Goal: Transaction & Acquisition: Purchase product/service

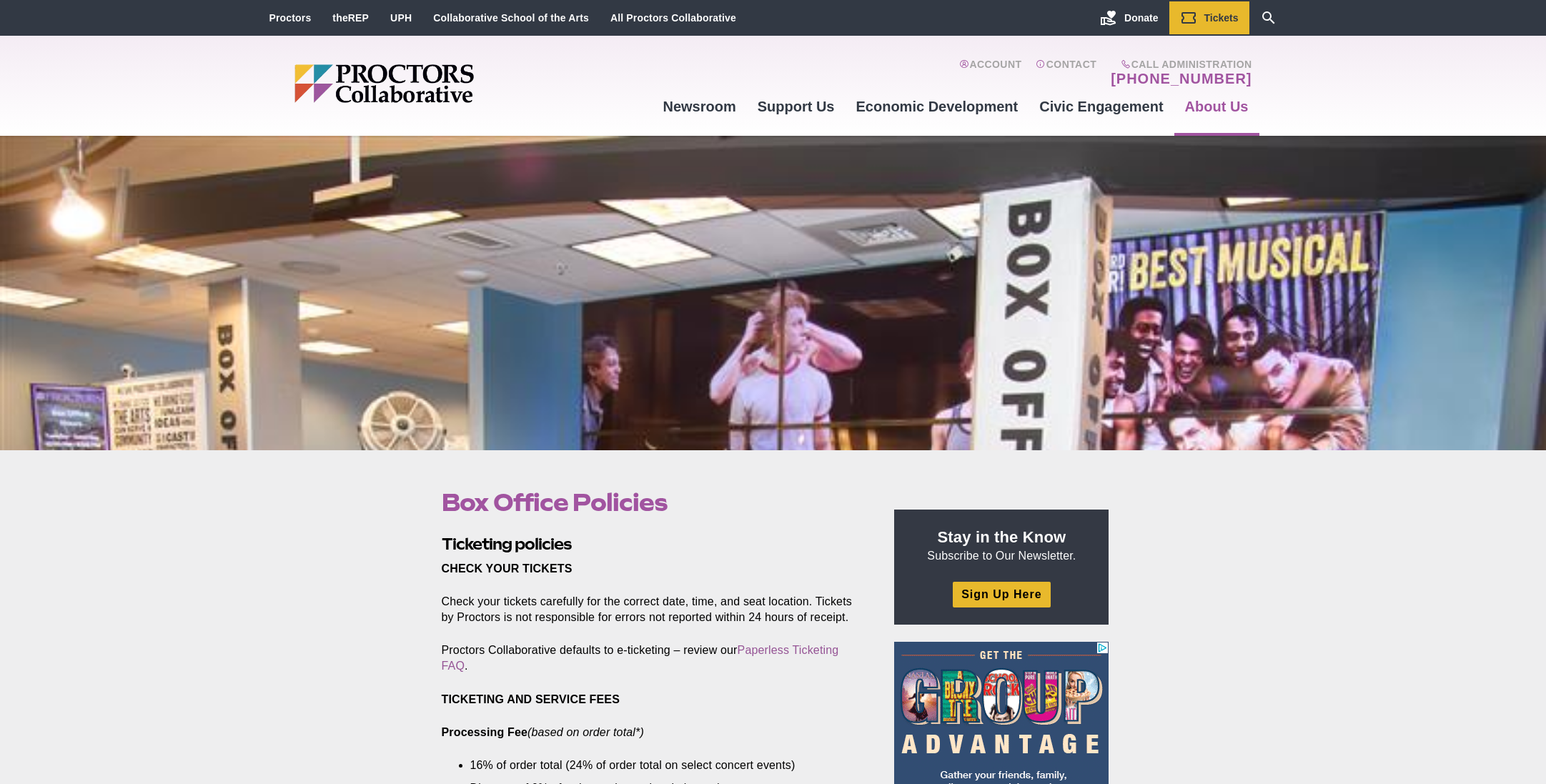
click at [783, 354] on div at bounding box center [773, 293] width 1546 height 315
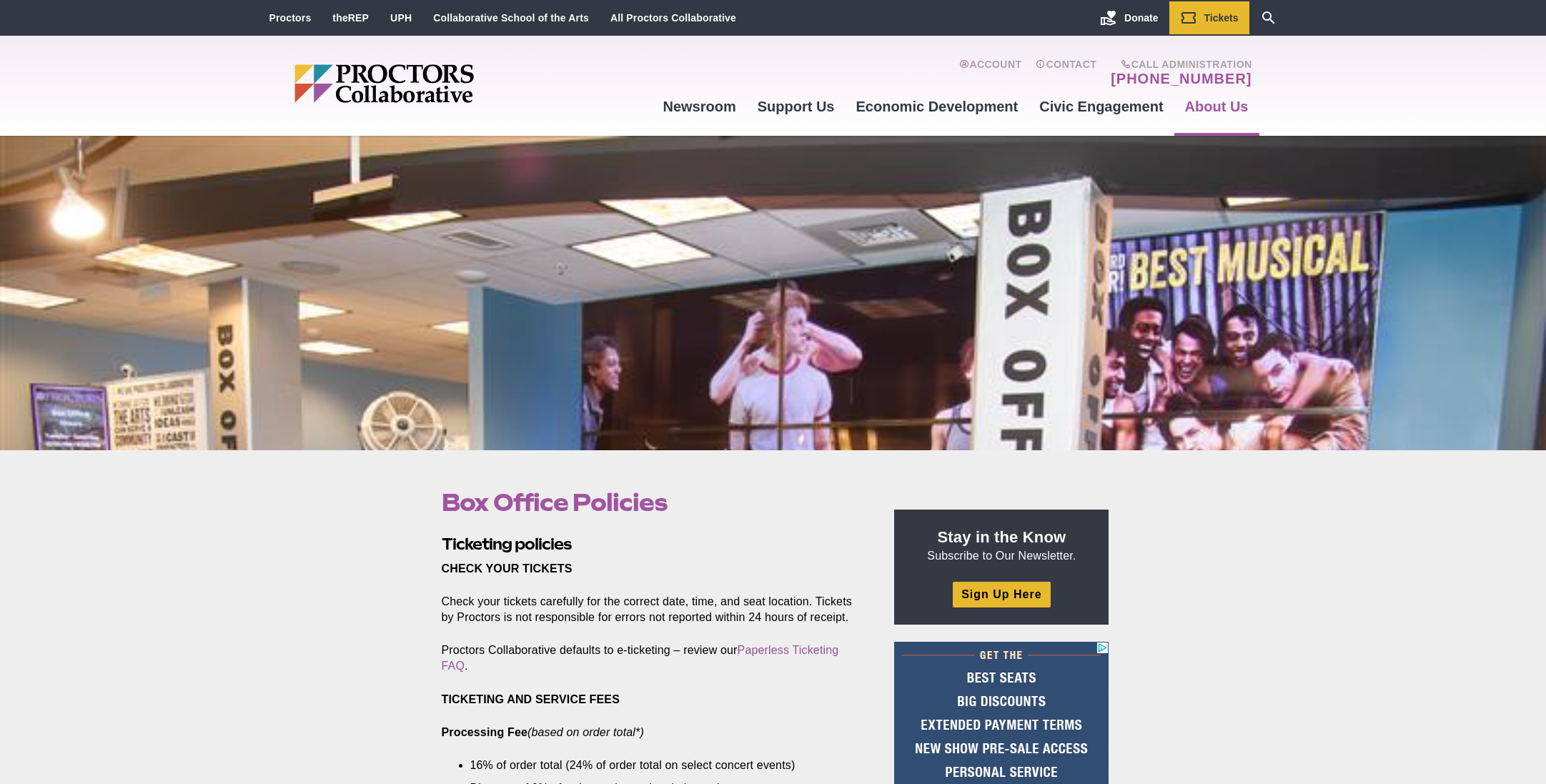
click at [761, 338] on div at bounding box center [773, 293] width 1546 height 315
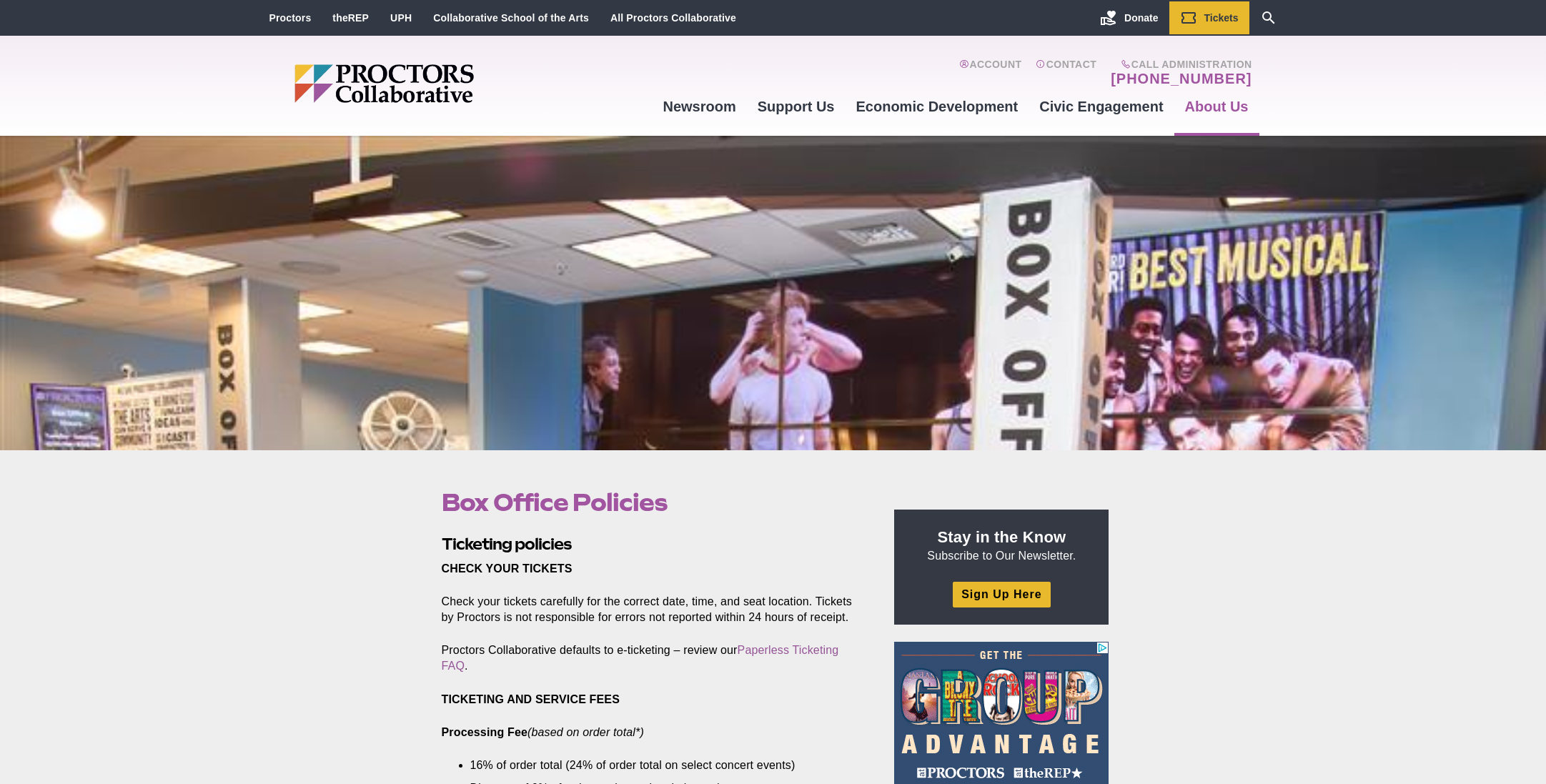
click at [761, 338] on div at bounding box center [773, 293] width 1546 height 315
click at [926, 327] on div at bounding box center [773, 293] width 1546 height 315
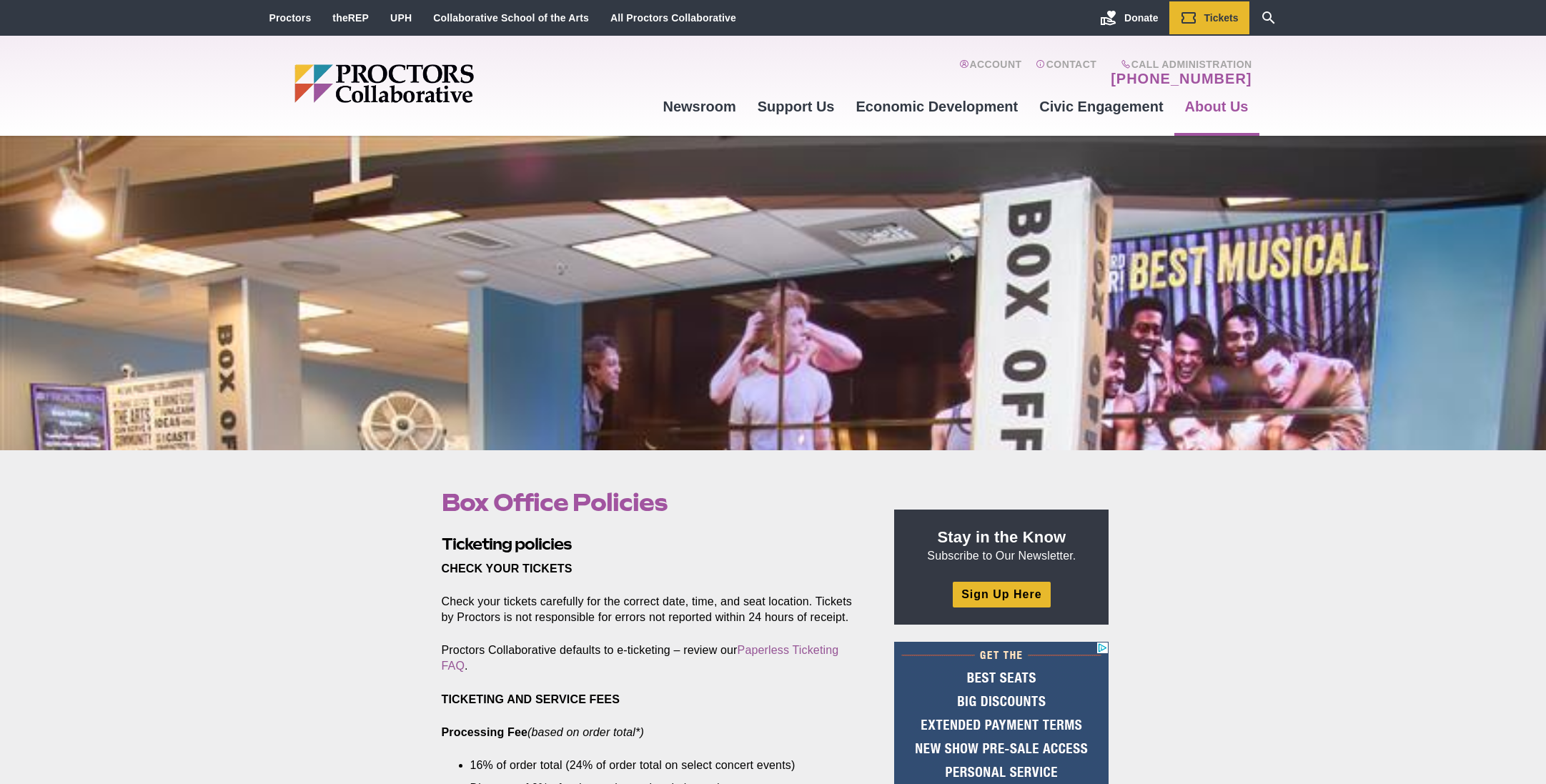
click at [926, 327] on div at bounding box center [773, 293] width 1546 height 315
drag, startPoint x: 713, startPoint y: 450, endPoint x: 714, endPoint y: 493, distance: 43.0
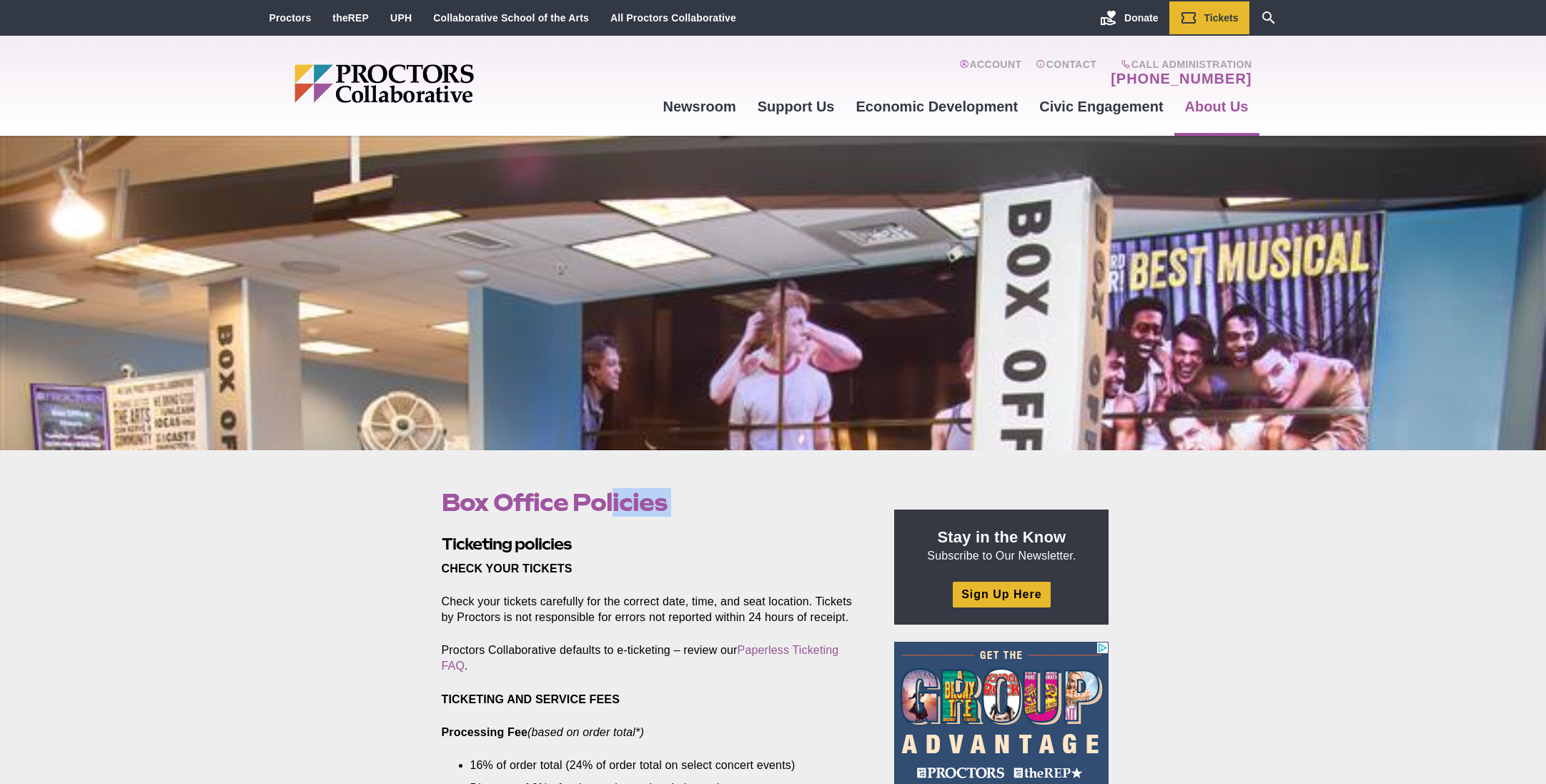
click at [713, 476] on header "Box Office Policies Posted 2025-08-14 by sking" at bounding box center [654, 502] width 449 height 62
click at [811, 357] on div at bounding box center [773, 293] width 1546 height 315
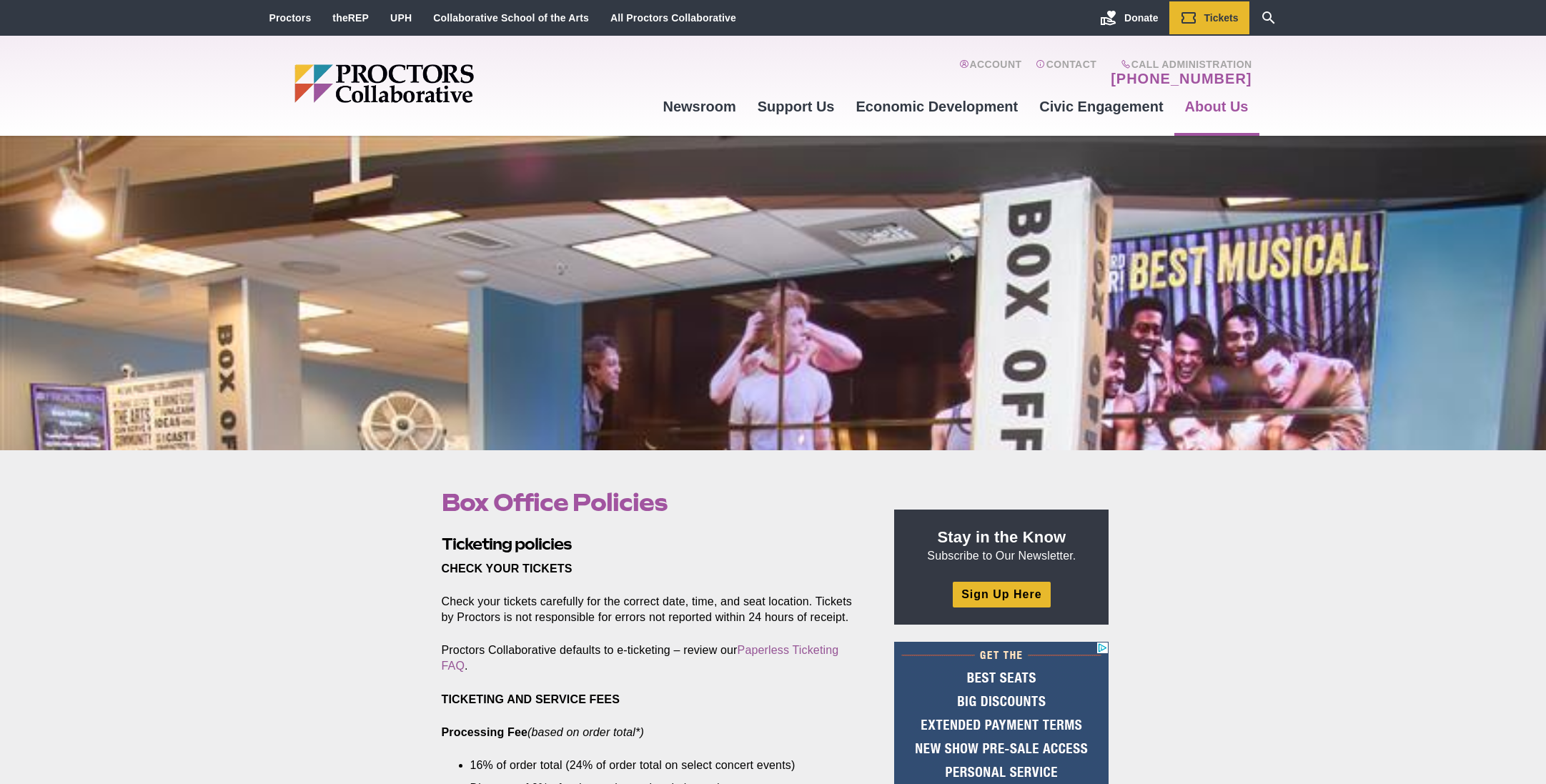
click at [811, 357] on div at bounding box center [773, 293] width 1546 height 315
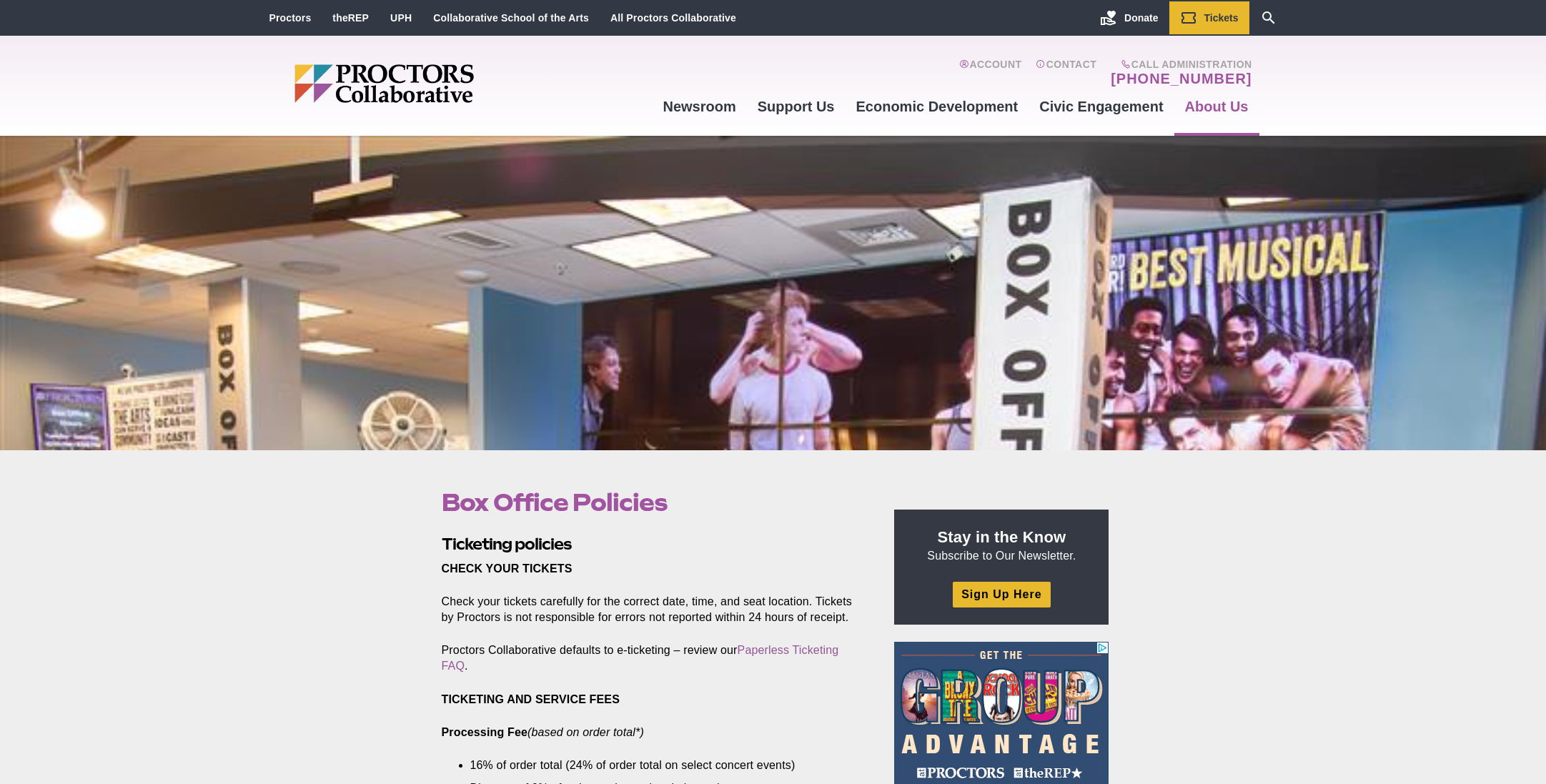
click at [879, 357] on div at bounding box center [773, 293] width 1546 height 315
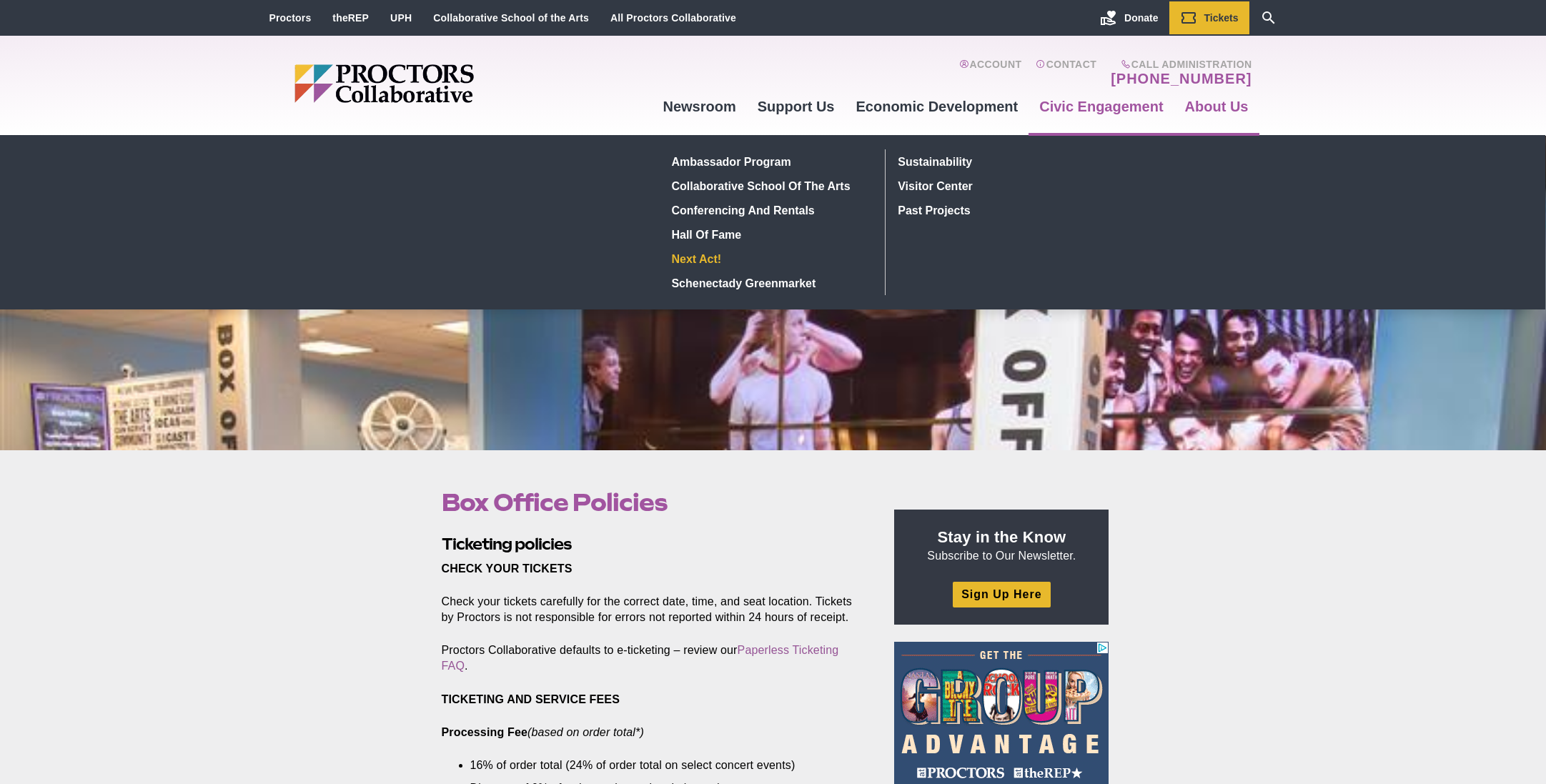
click at [708, 260] on link "Next Act!" at bounding box center [770, 259] width 208 height 24
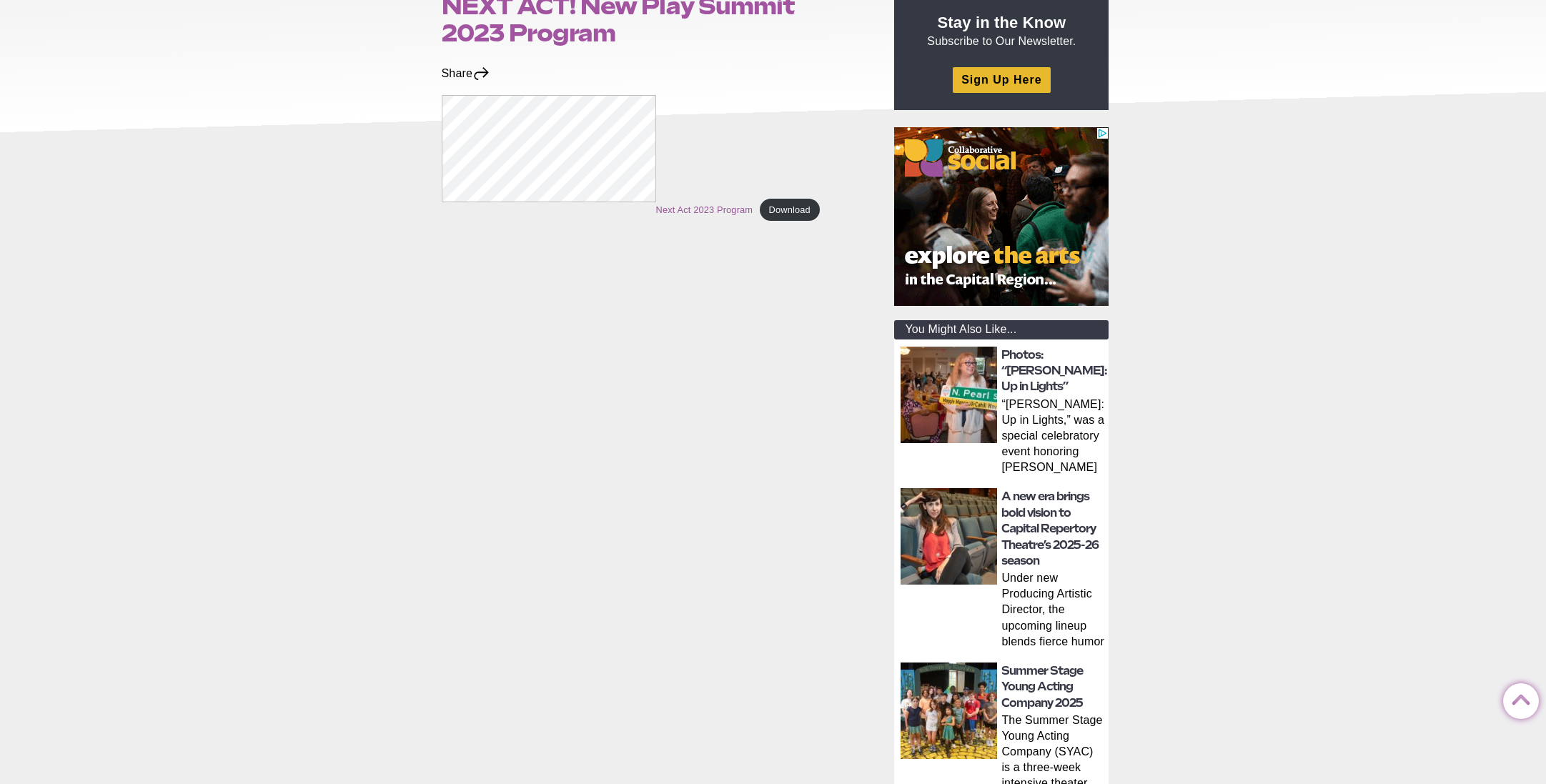
scroll to position [200, 0]
click at [698, 205] on link "Next Act 2023 Program" at bounding box center [705, 210] width 97 height 11
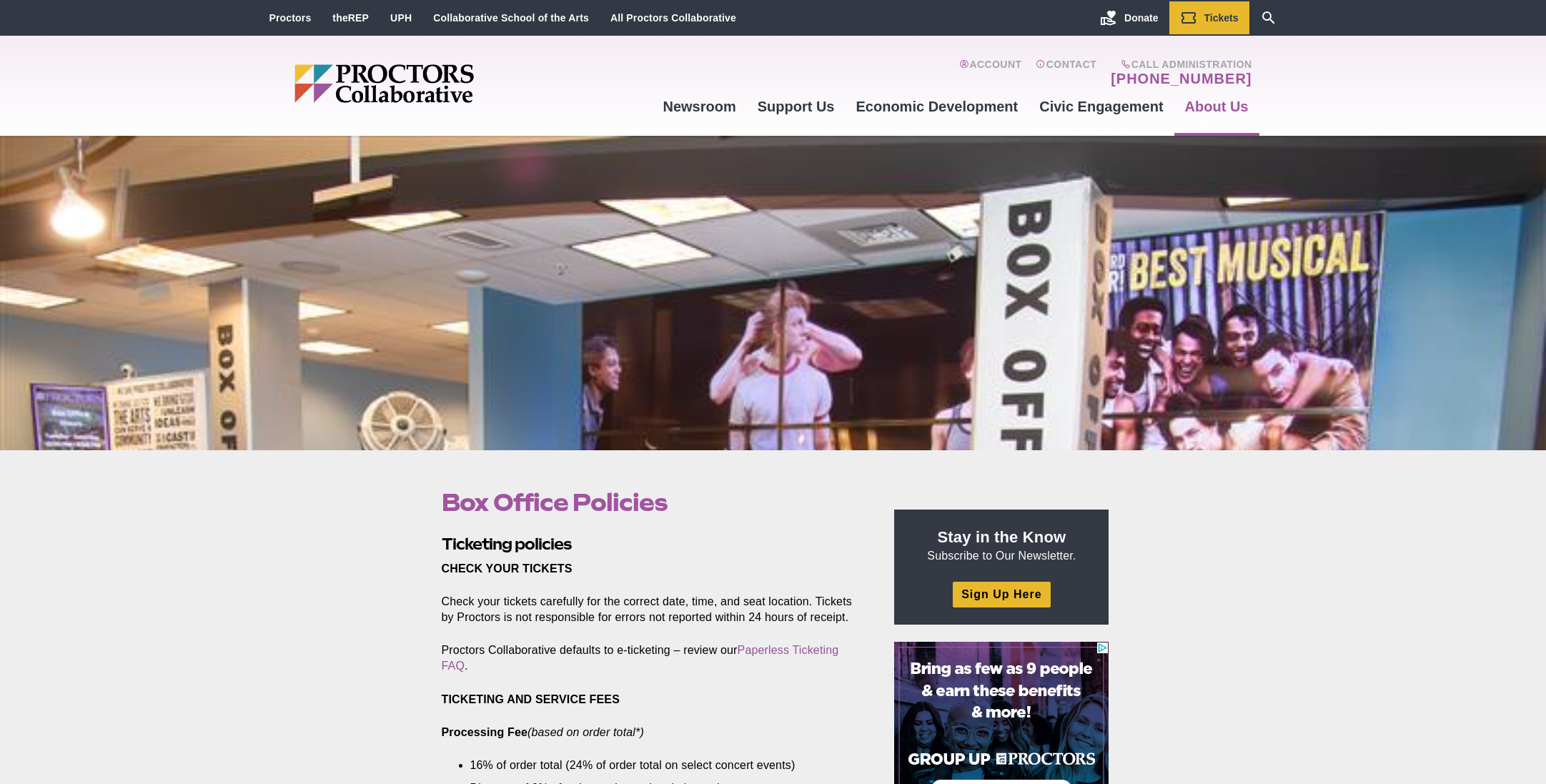
click at [599, 289] on div at bounding box center [773, 293] width 1546 height 315
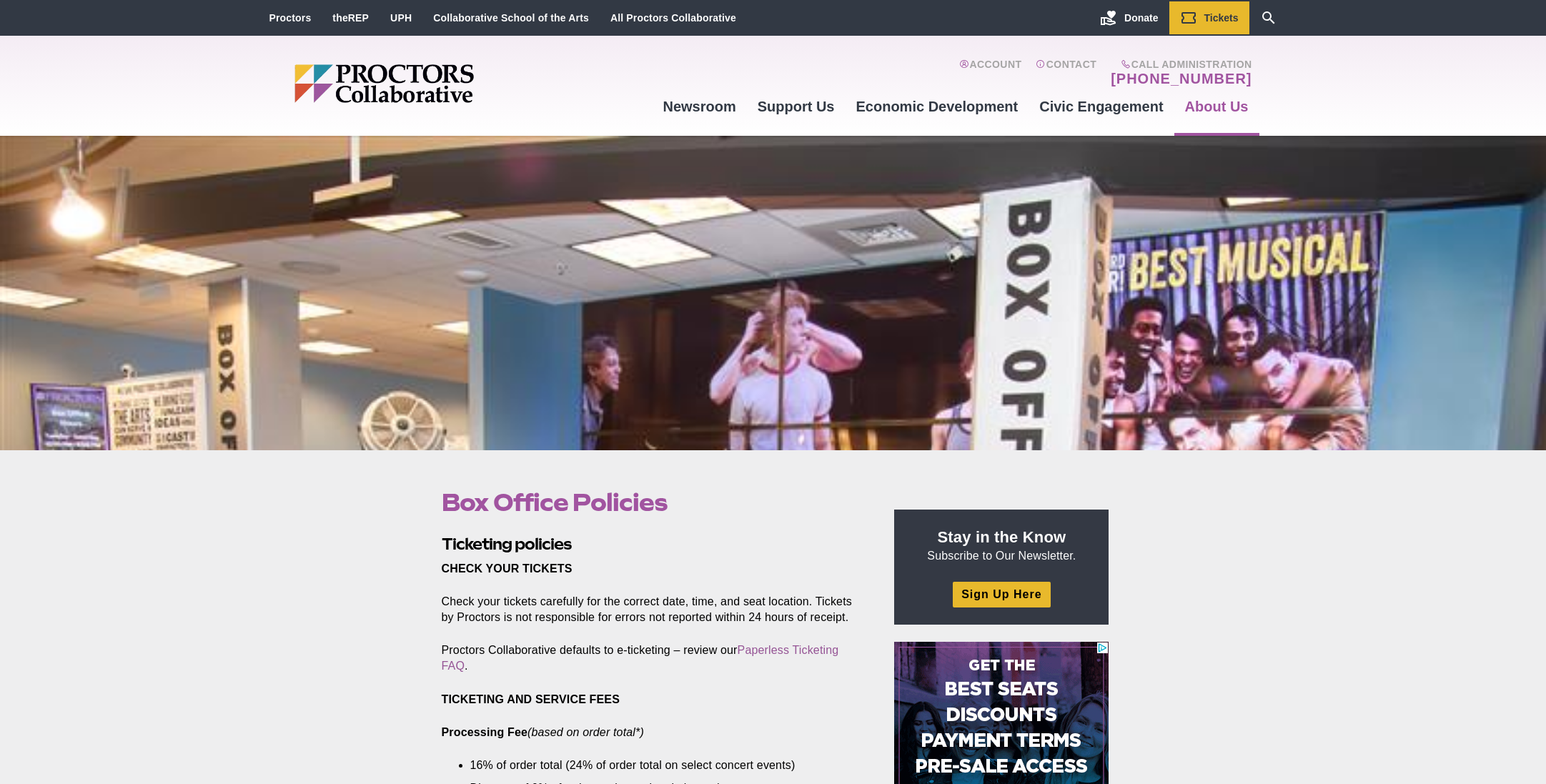
click at [576, 445] on div at bounding box center [773, 293] width 1546 height 315
click at [577, 444] on div at bounding box center [773, 293] width 1546 height 315
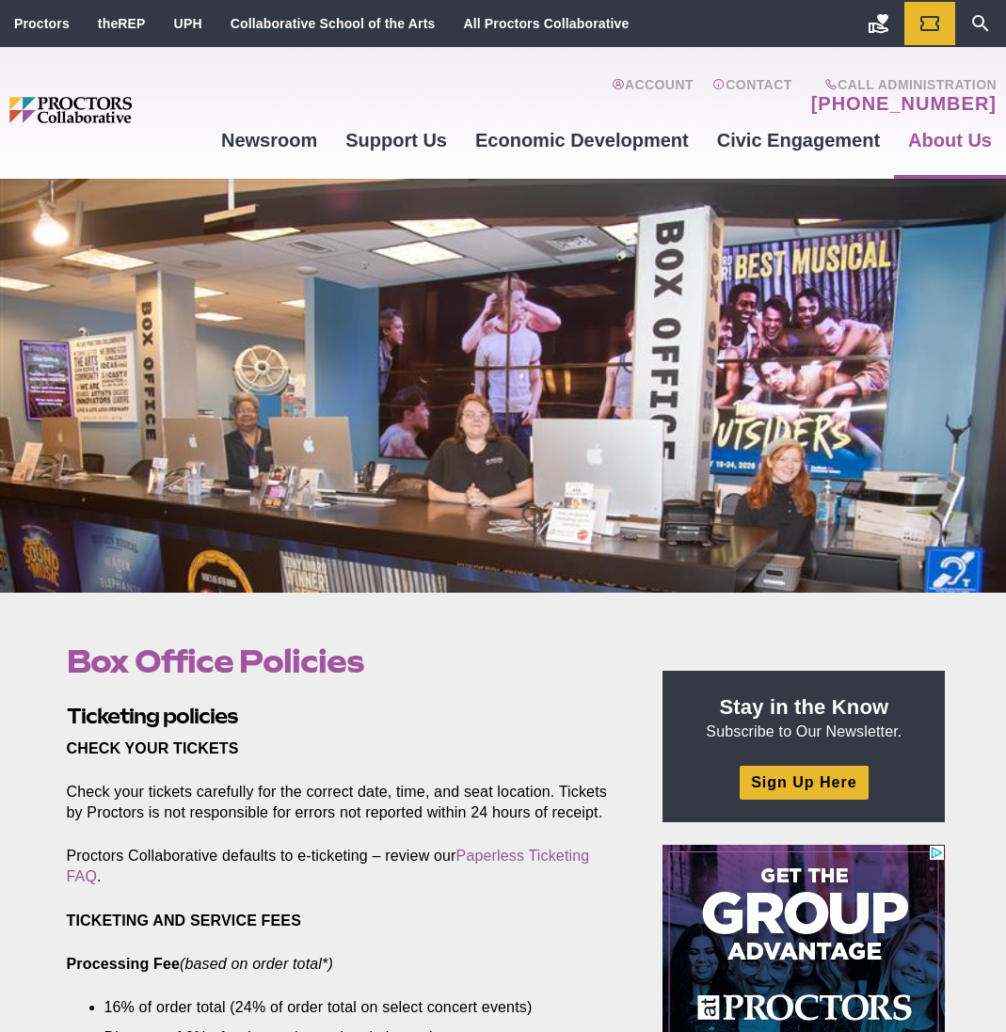
click at [42, 115] on img "Main site navigation and header" at bounding box center [108, 110] width 198 height 26
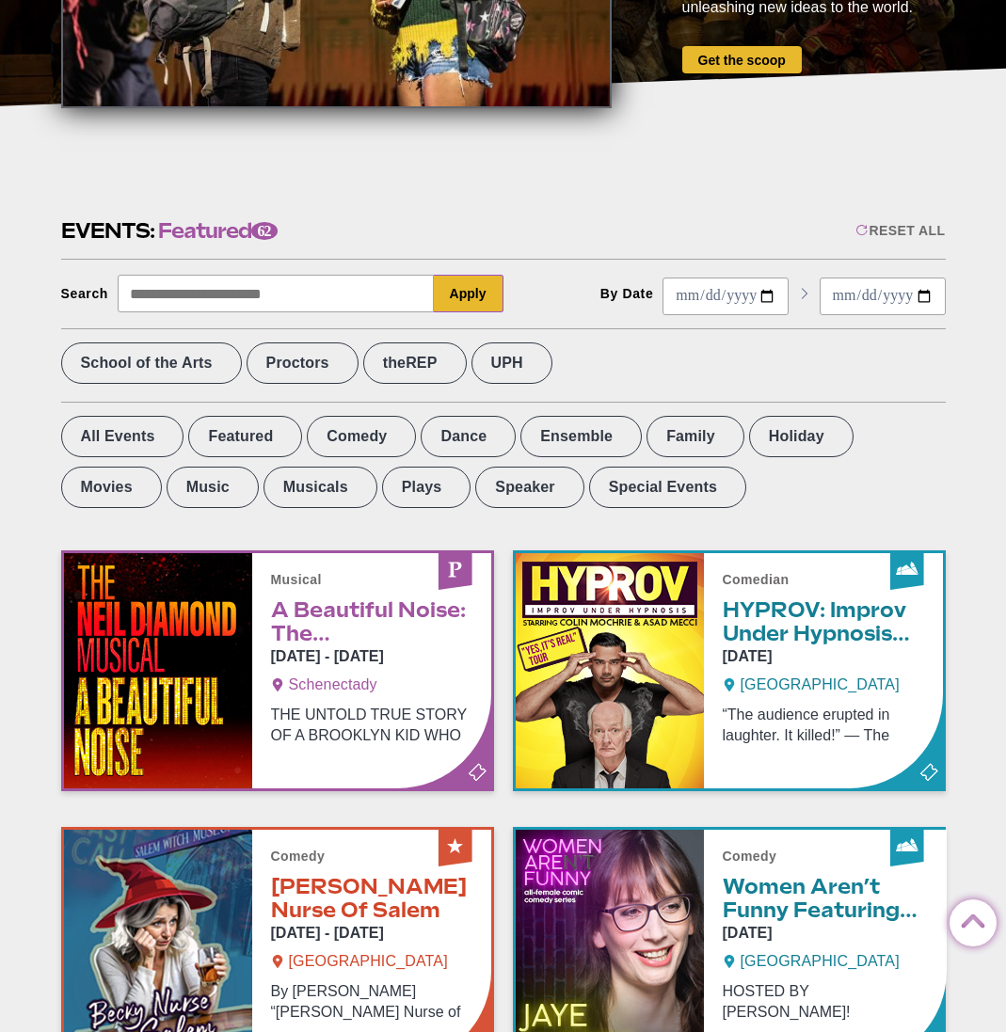
scroll to position [904, 0]
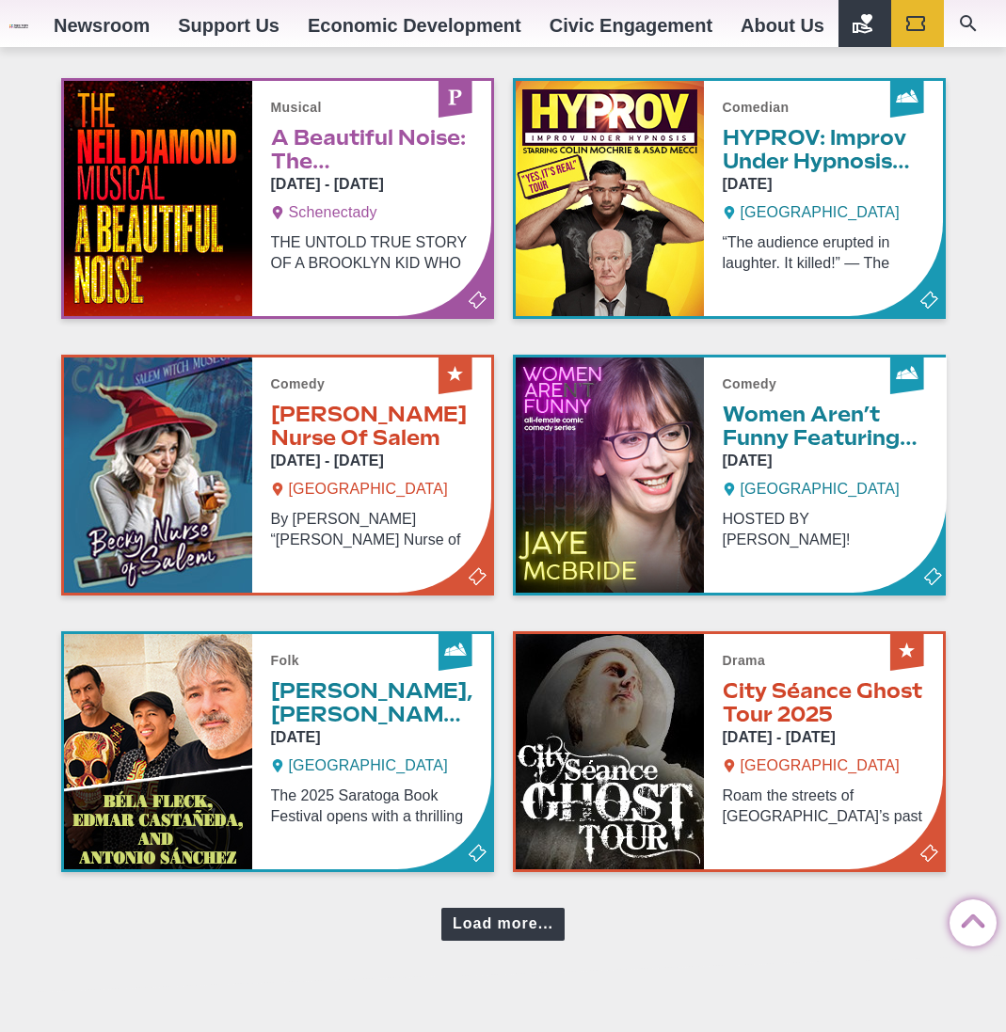
click at [493, 920] on div "Load more..." at bounding box center [502, 924] width 123 height 33
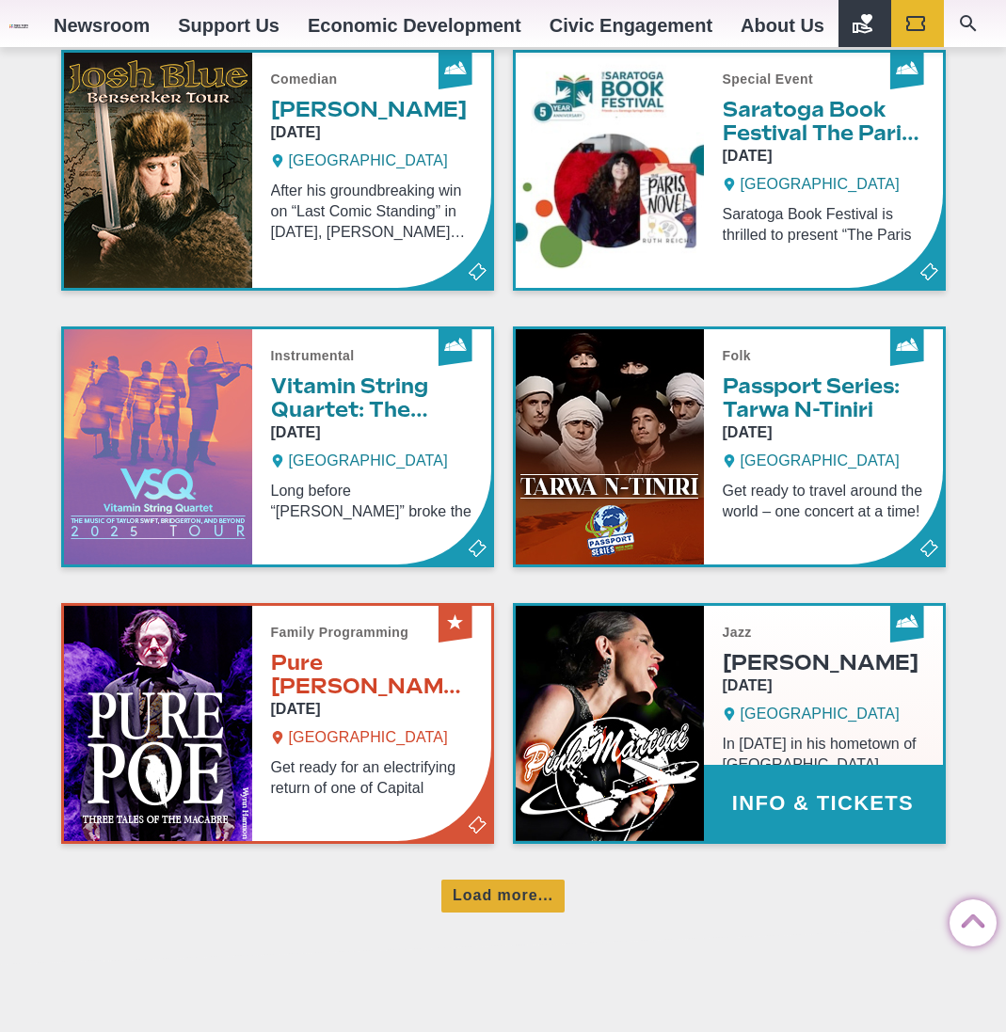
scroll to position [1802, 0]
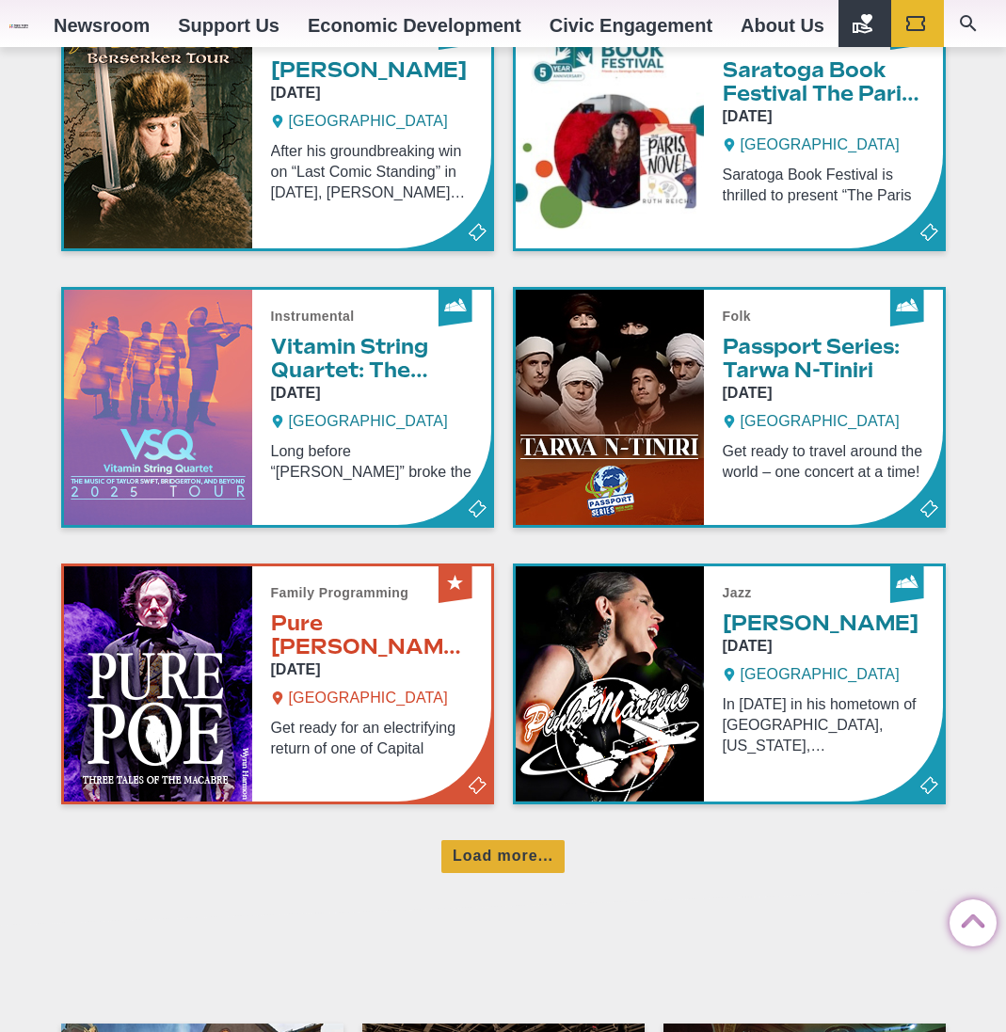
click at [472, 879] on div "We're here for you Schenectady, Albany, and Saratoga Springs We are changing ex…" at bounding box center [503, 563] width 884 height 4373
click at [477, 855] on div "Load more..." at bounding box center [502, 856] width 123 height 33
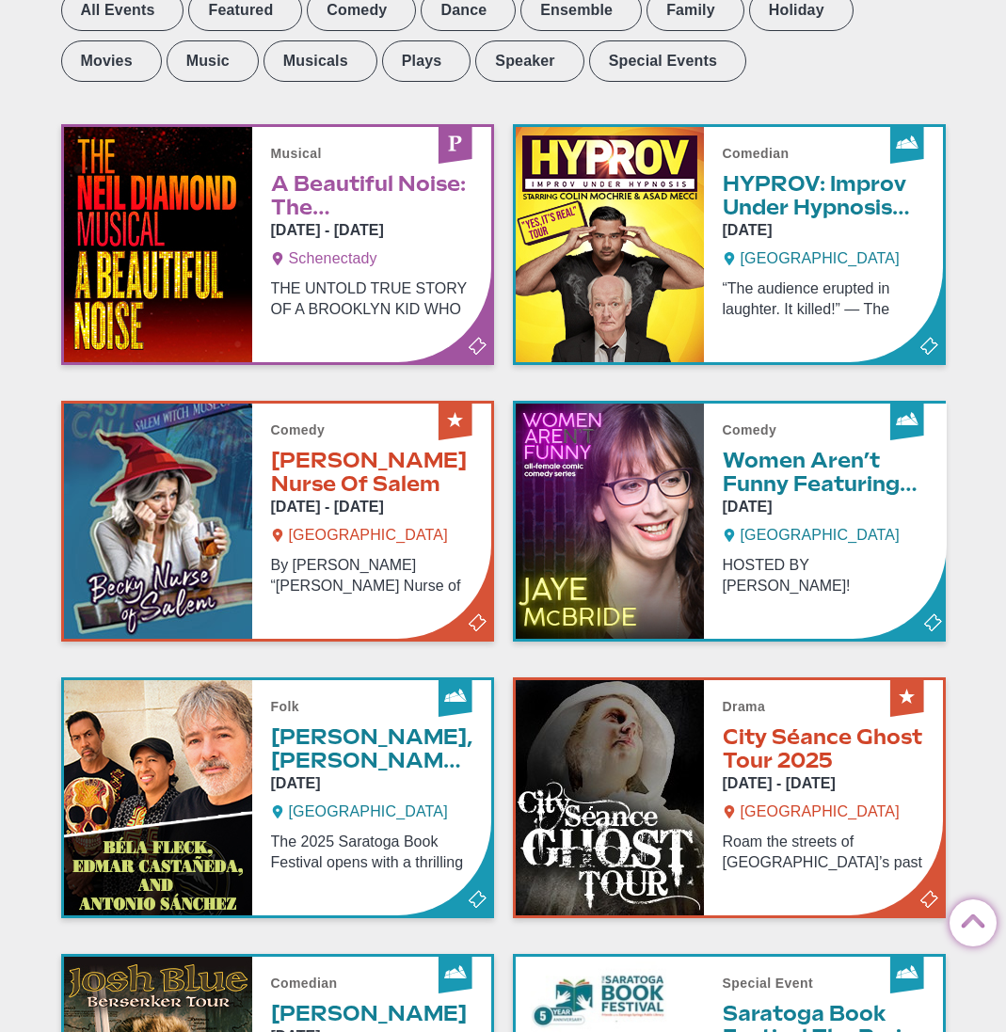
scroll to position [0, 0]
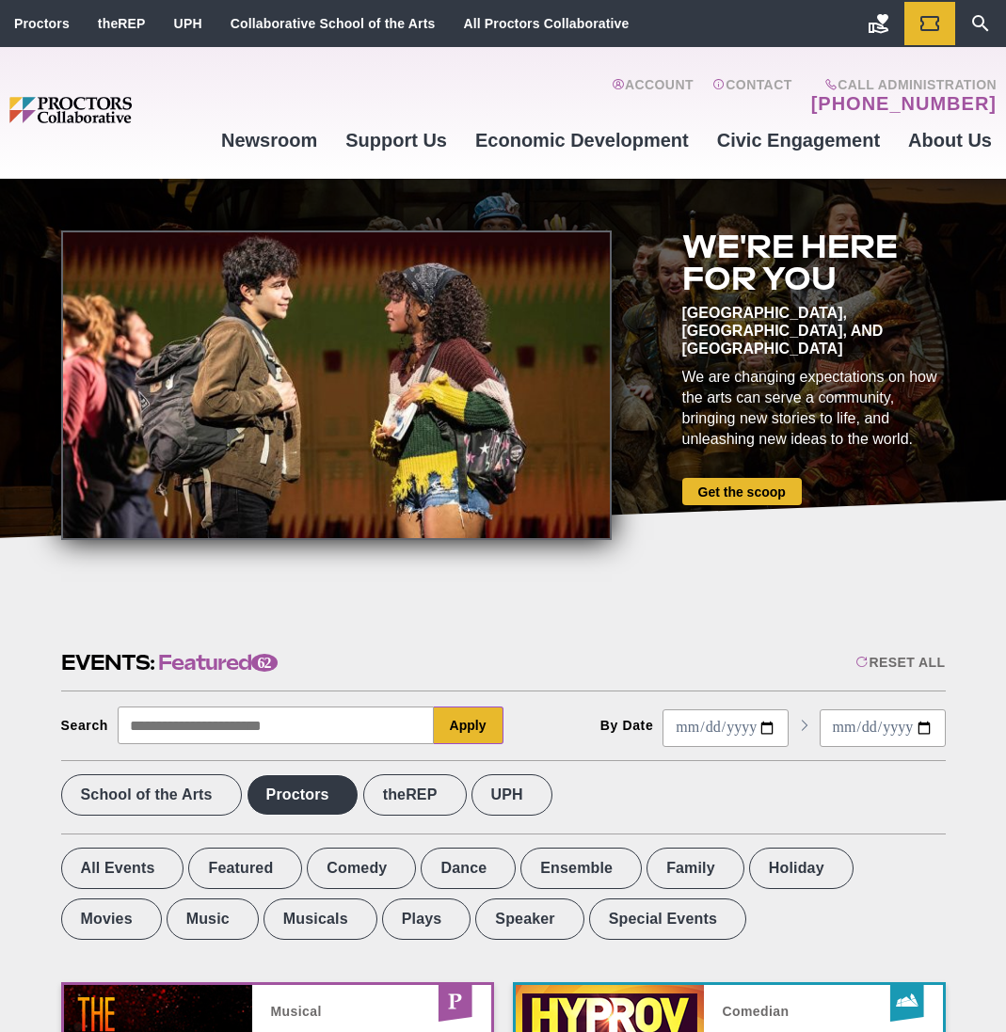
click at [318, 791] on label "Proctors" at bounding box center [303, 794] width 112 height 41
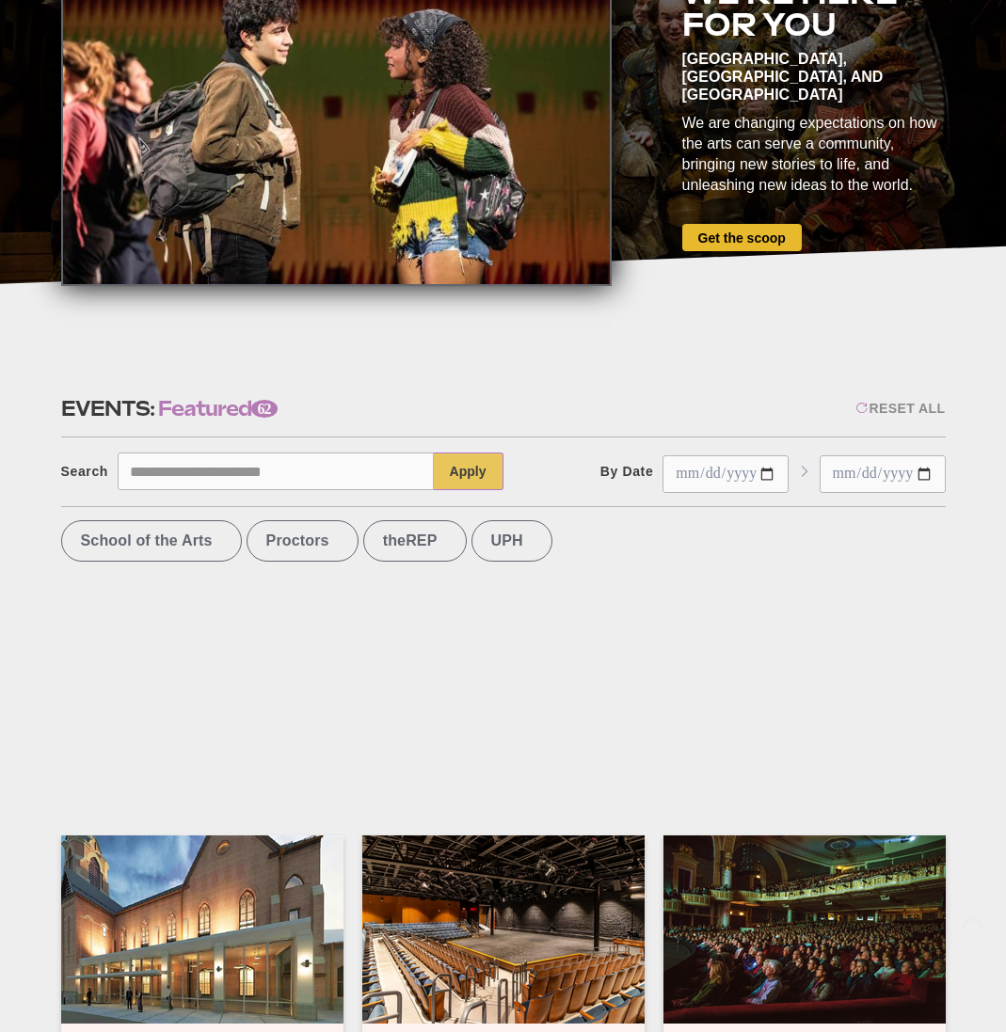
scroll to position [319, 0]
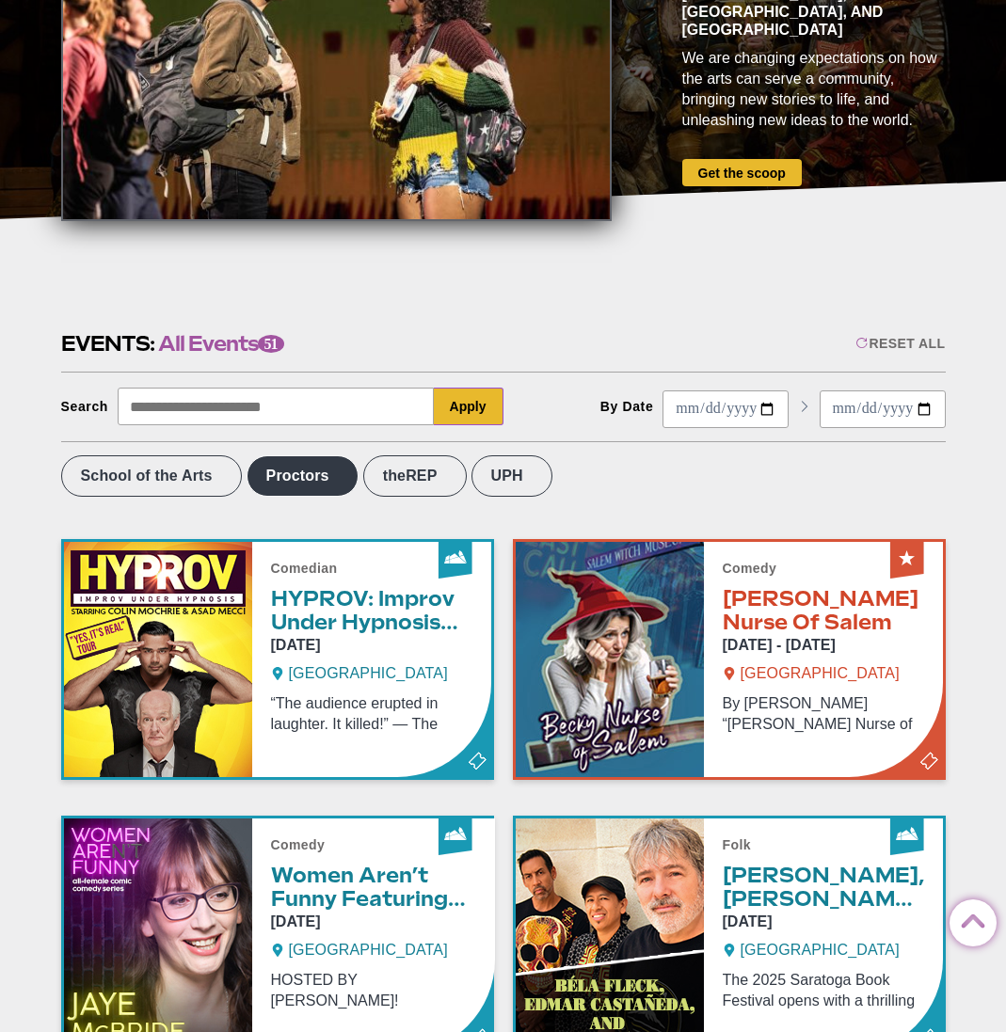
click at [319, 496] on label "Proctors" at bounding box center [303, 475] width 112 height 41
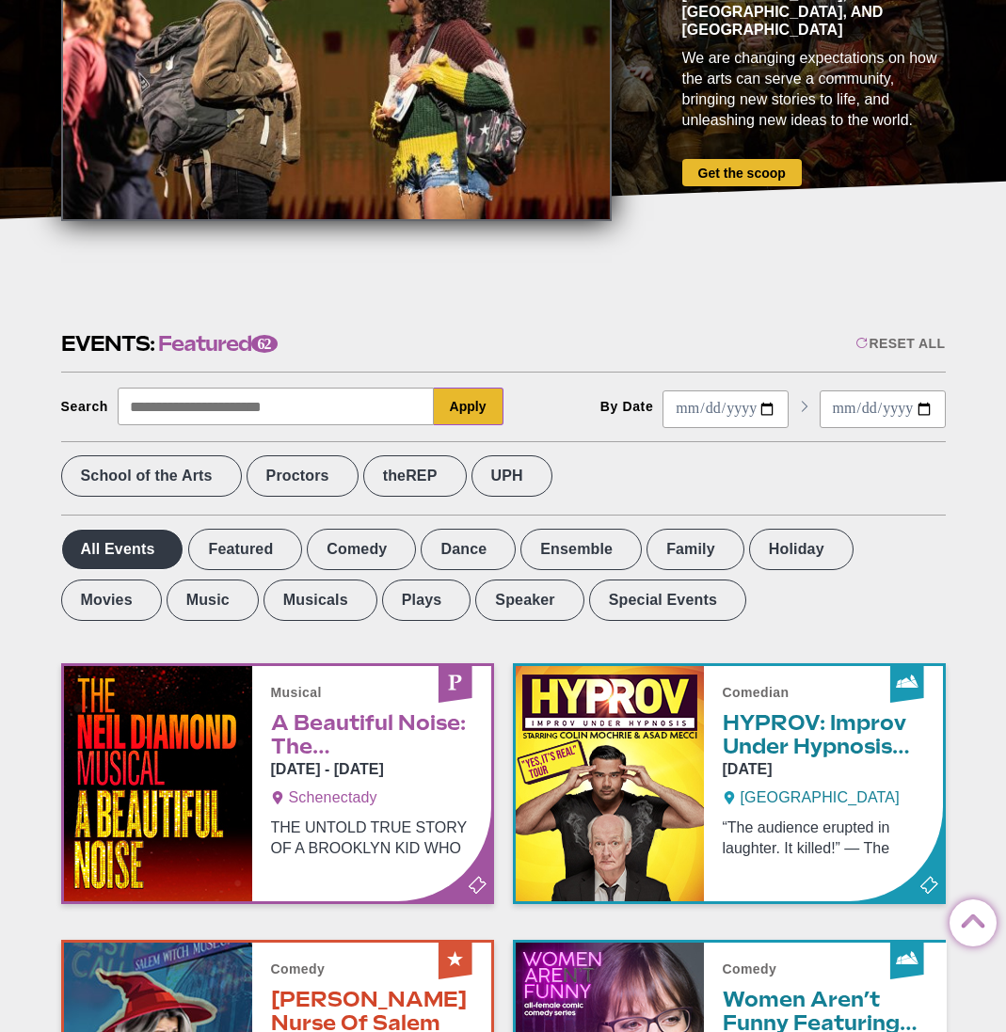
click at [117, 541] on label "All Events" at bounding box center [122, 549] width 123 height 41
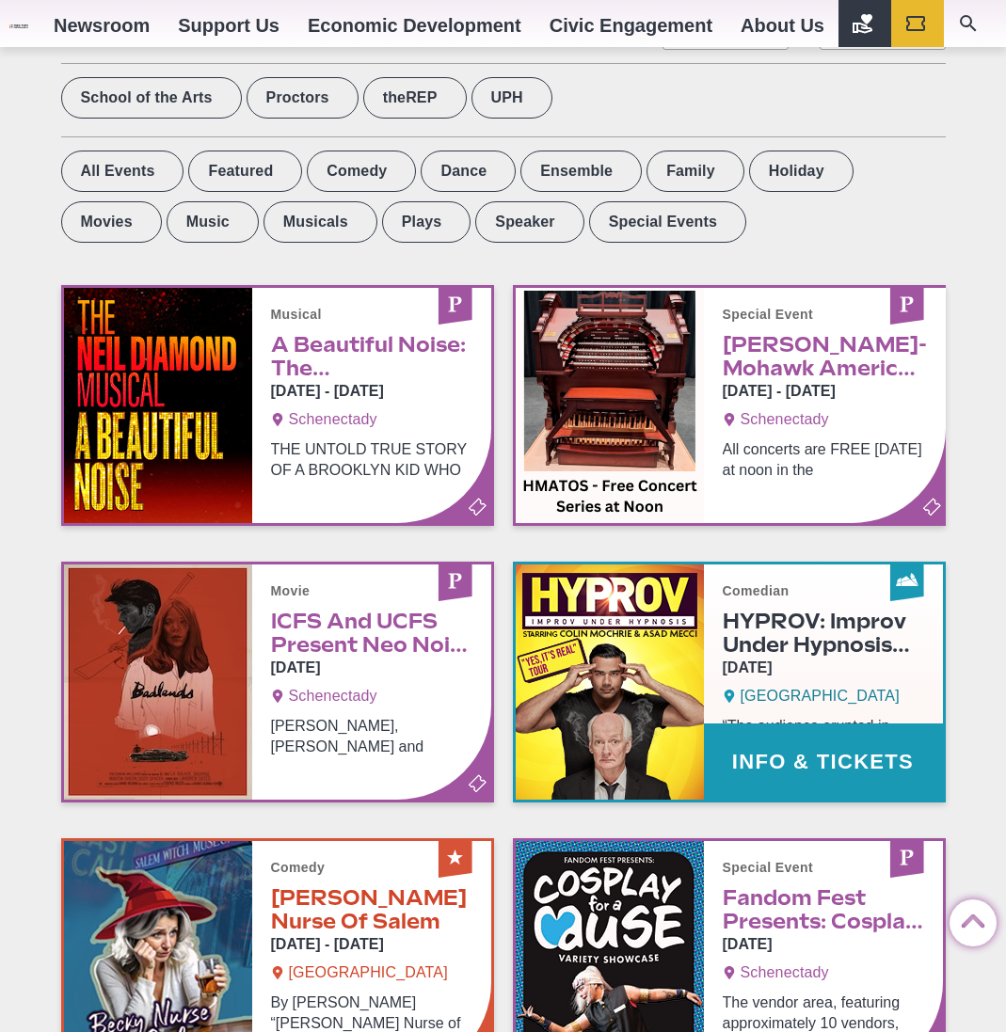
scroll to position [1268, 0]
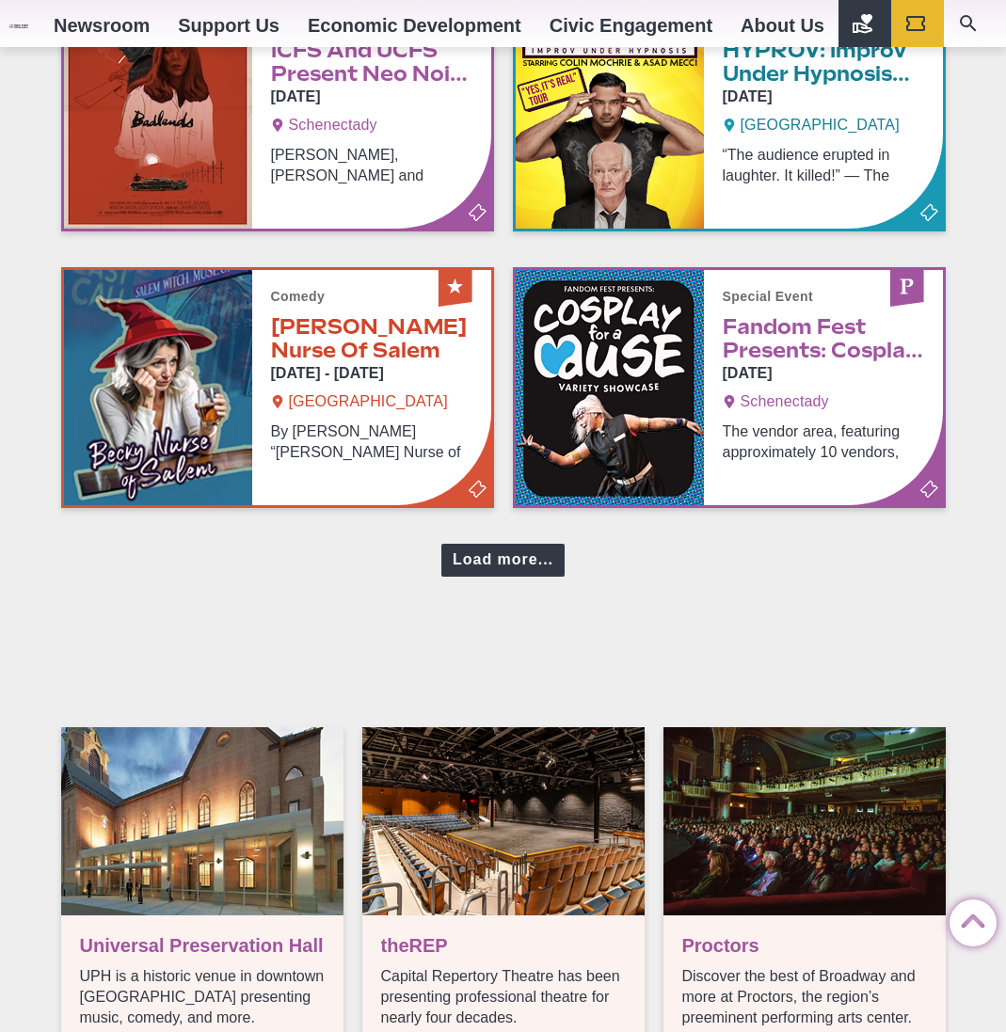
click at [502, 559] on div "Load more..." at bounding box center [502, 560] width 123 height 33
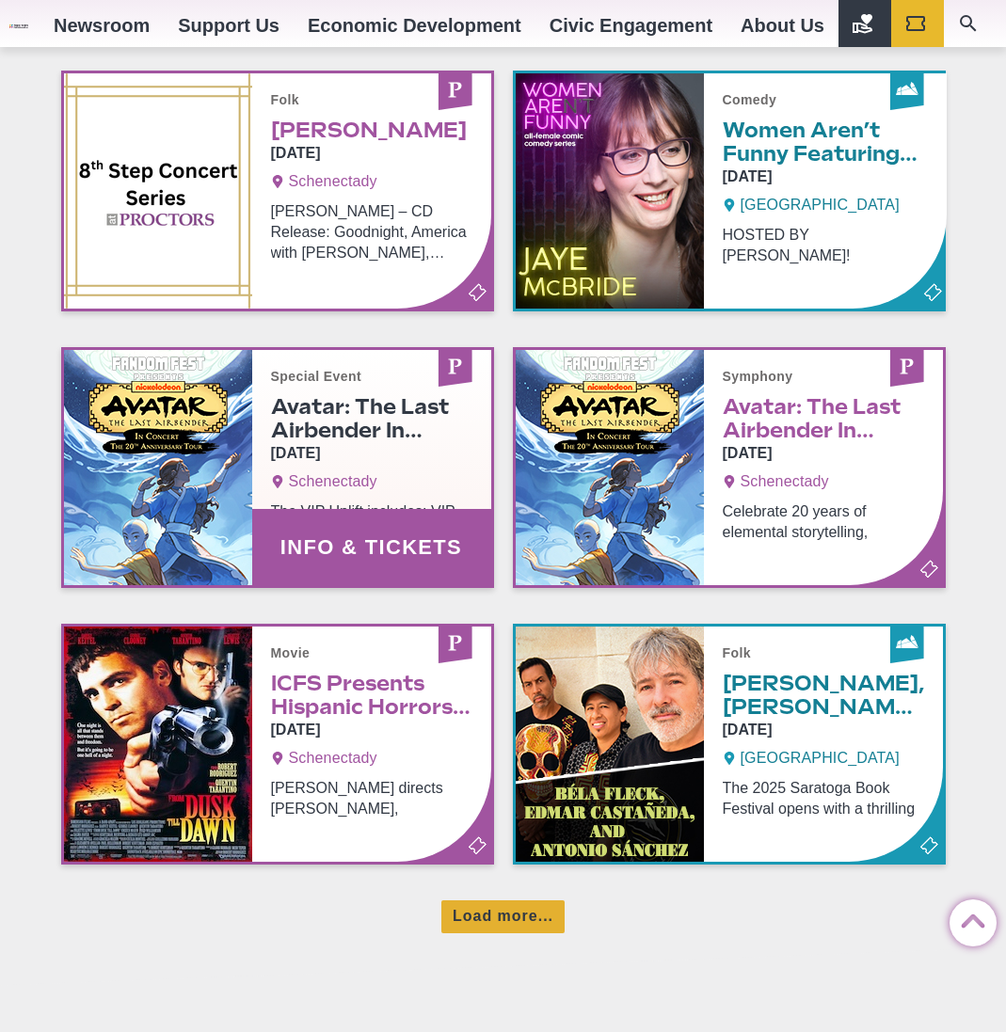
scroll to position [1751, 0]
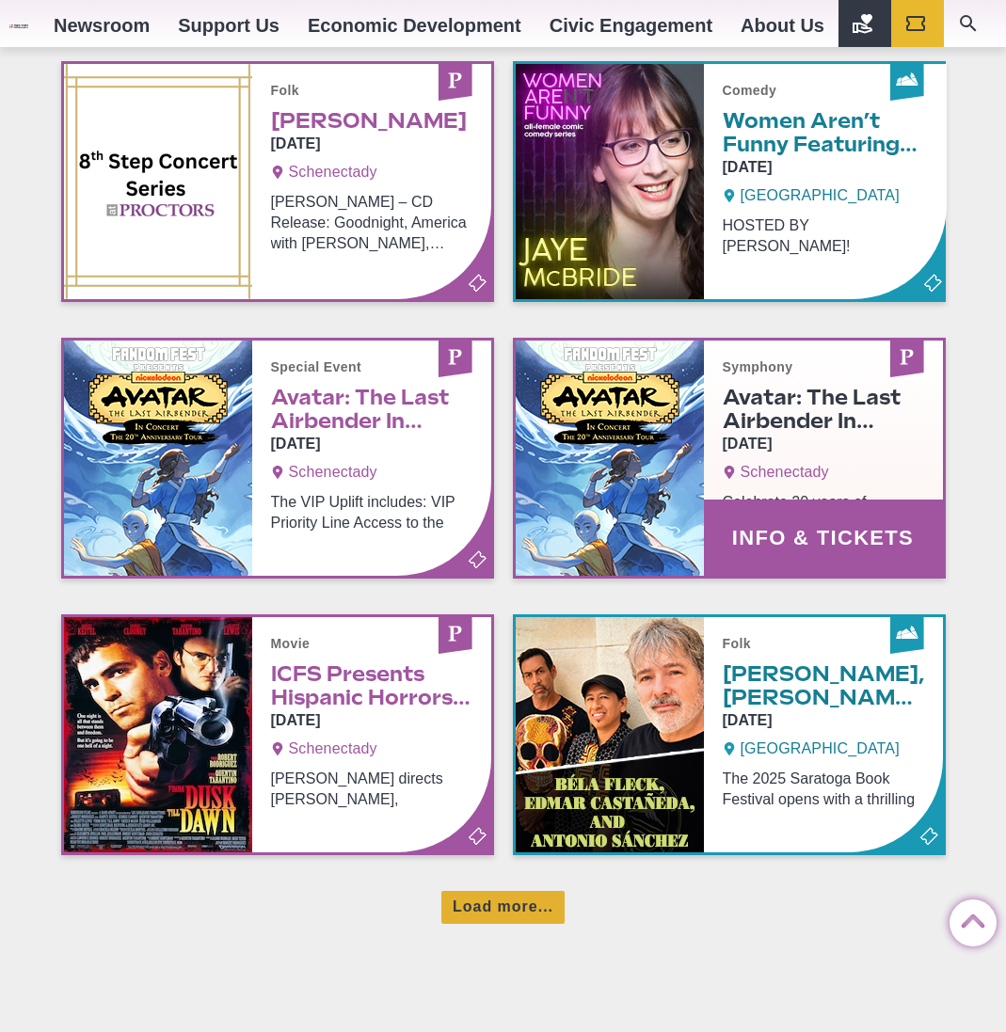
click at [783, 473] on link "Info & Tickets" at bounding box center [729, 458] width 427 height 235
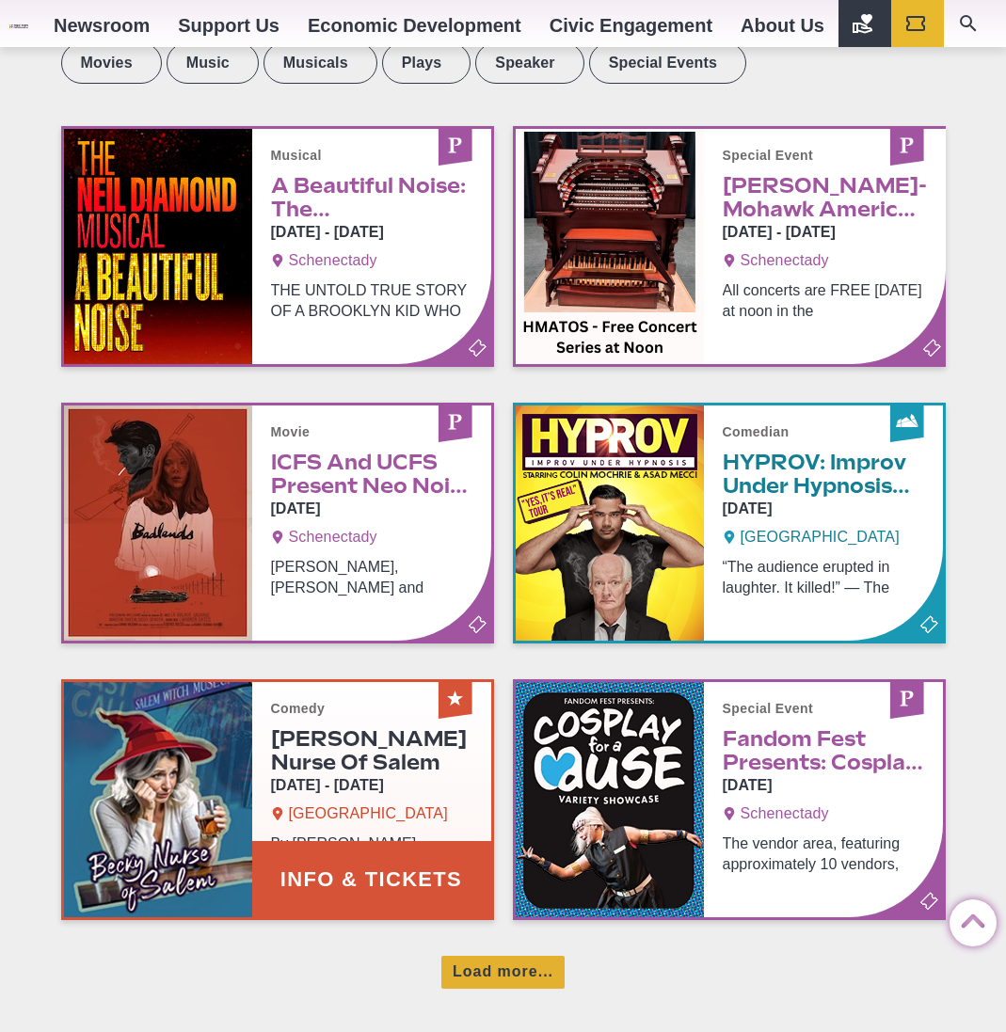
scroll to position [856, 0]
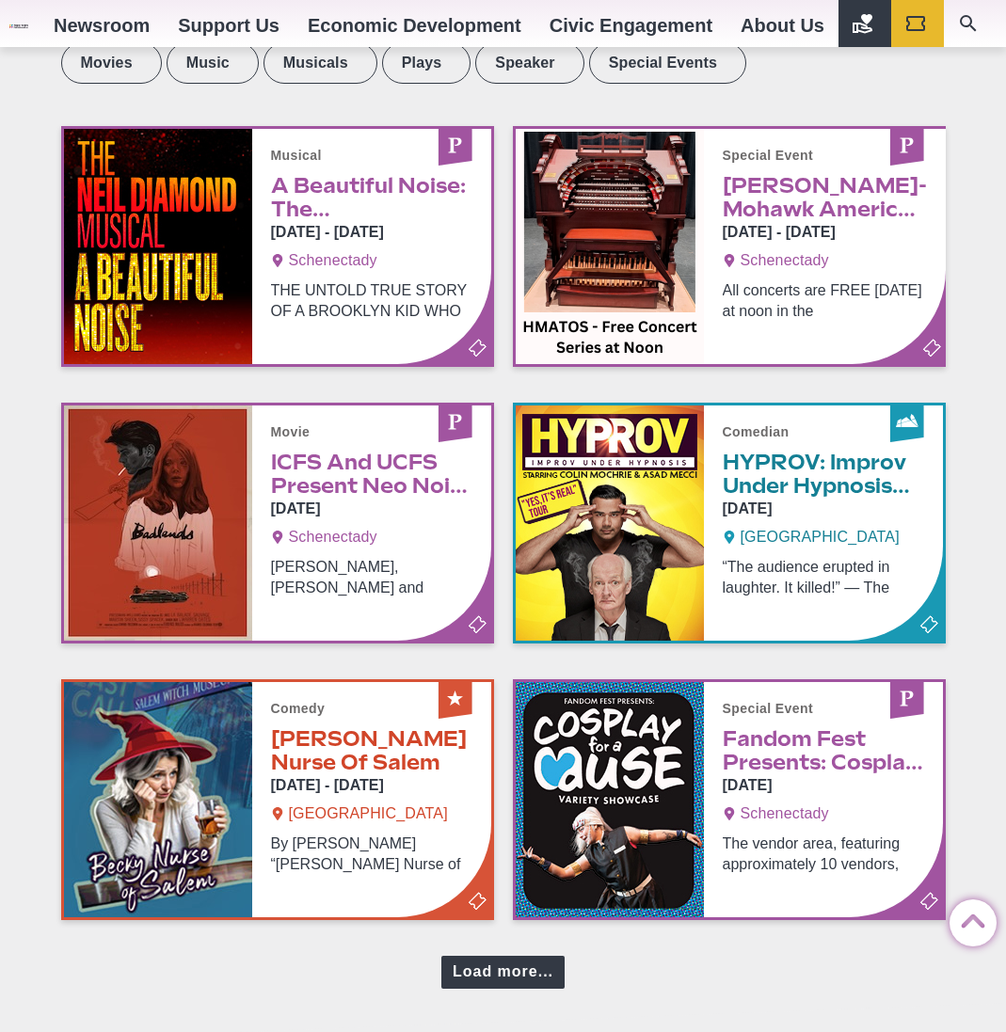
click at [505, 977] on div "Load more..." at bounding box center [502, 972] width 123 height 33
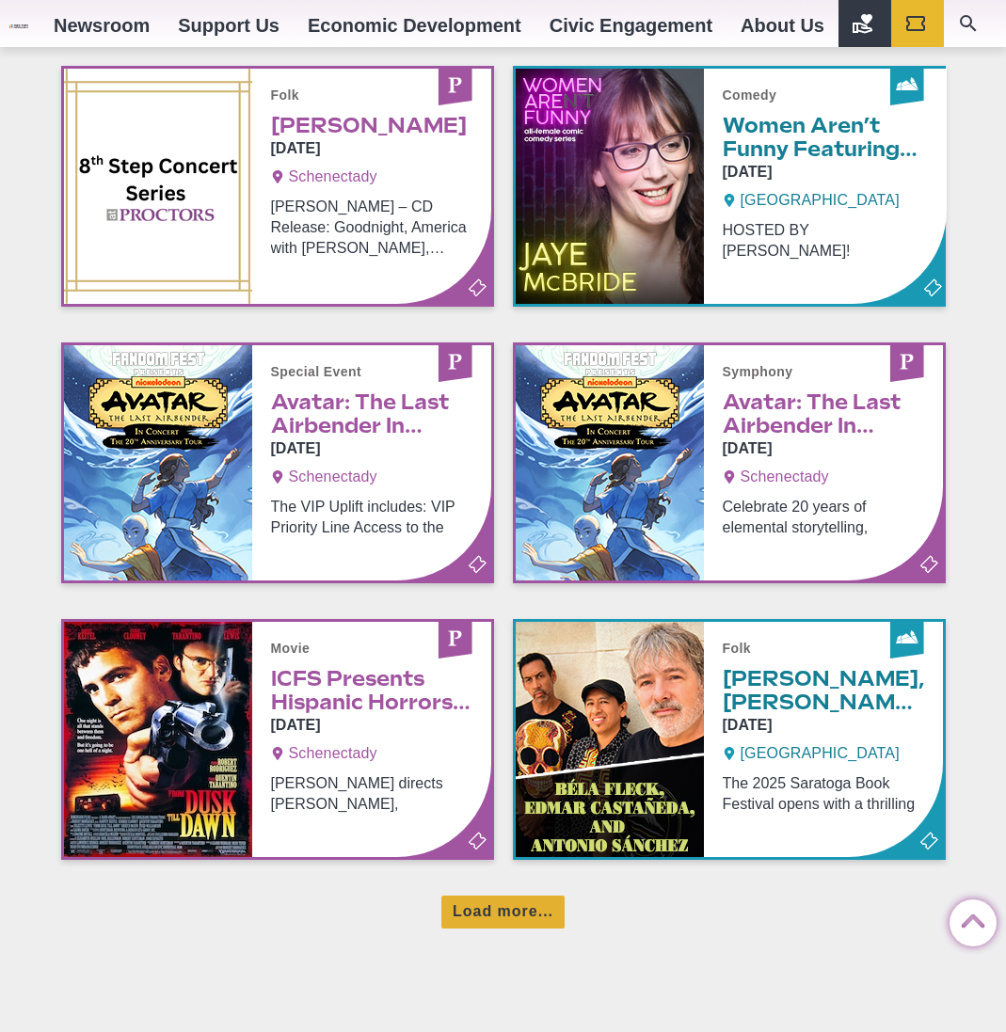
scroll to position [1775, 0]
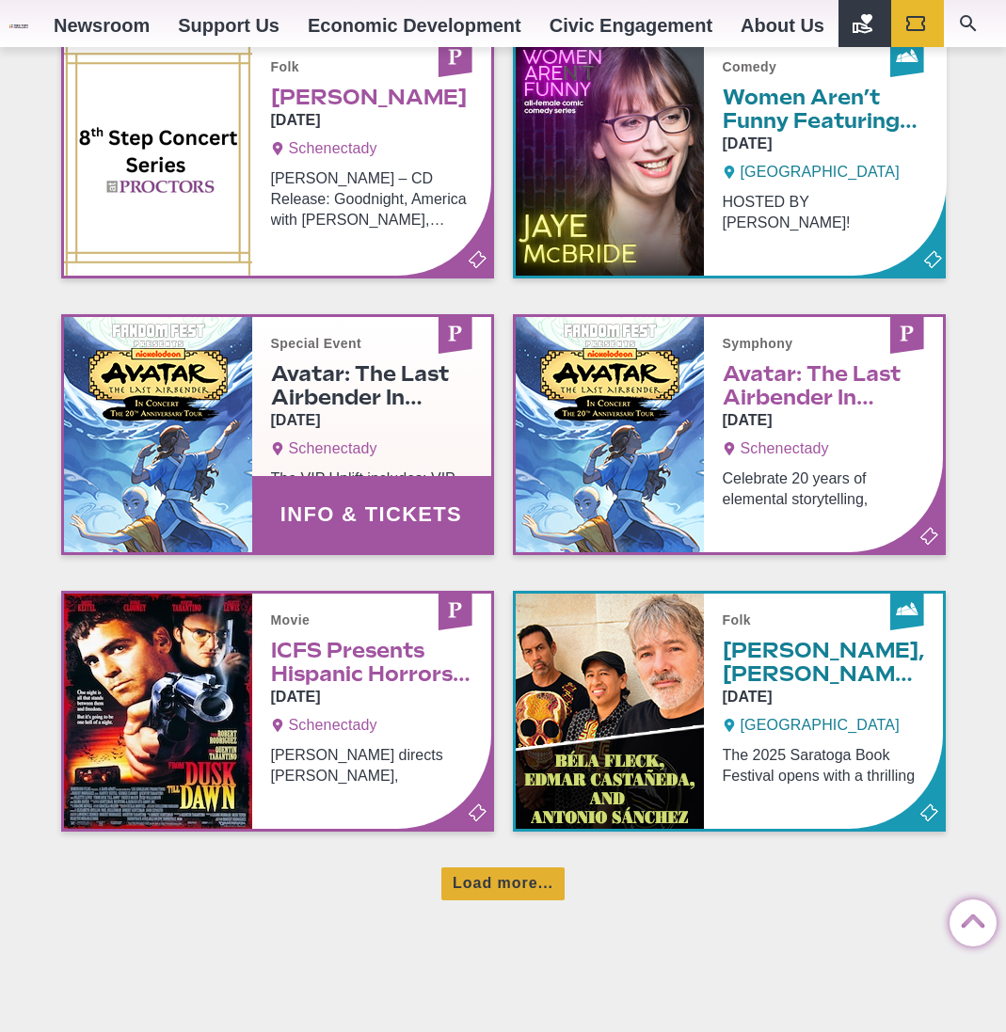
click at [347, 413] on link "Info & Tickets" at bounding box center [277, 434] width 427 height 235
